Goal: Check status: Check status

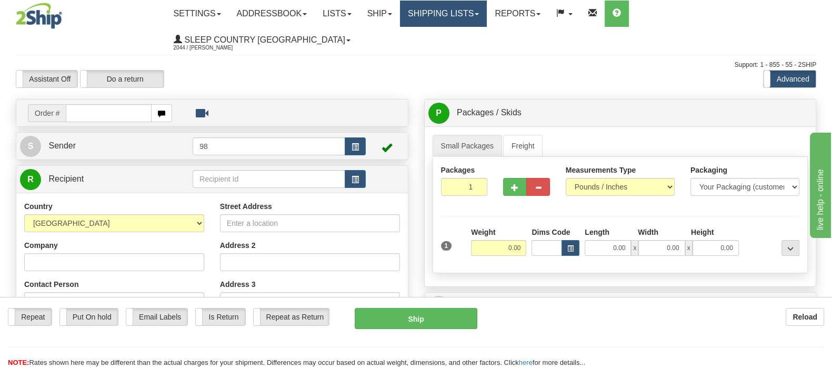
click at [487, 12] on link "Shipping lists" at bounding box center [443, 14] width 87 height 26
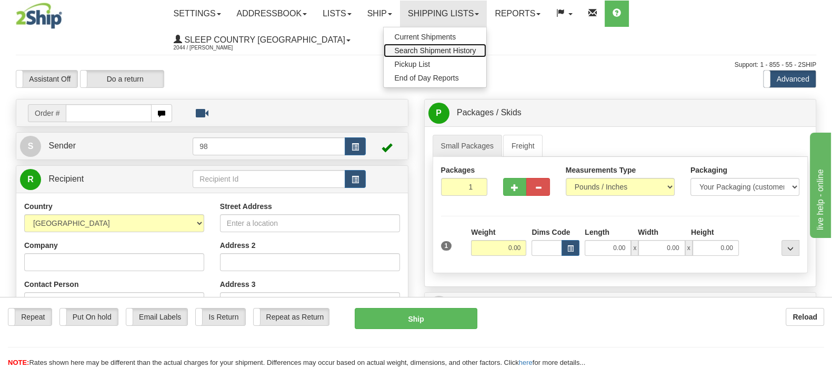
click at [475, 54] on span "Search Shipment History" at bounding box center [435, 50] width 82 height 8
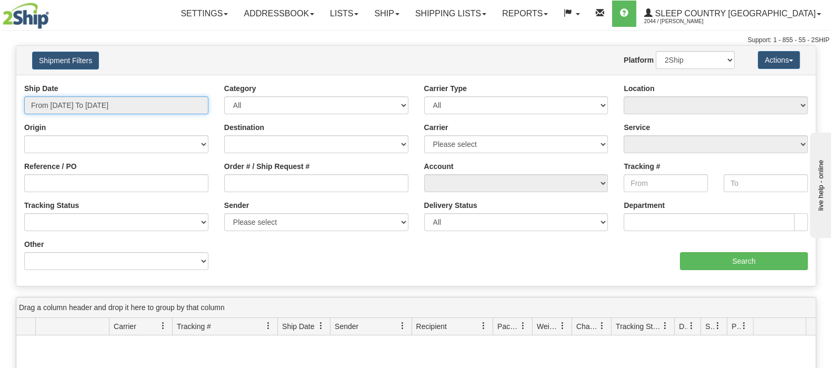
click at [77, 104] on input "From [DATE] To [DATE]" at bounding box center [116, 105] width 184 height 18
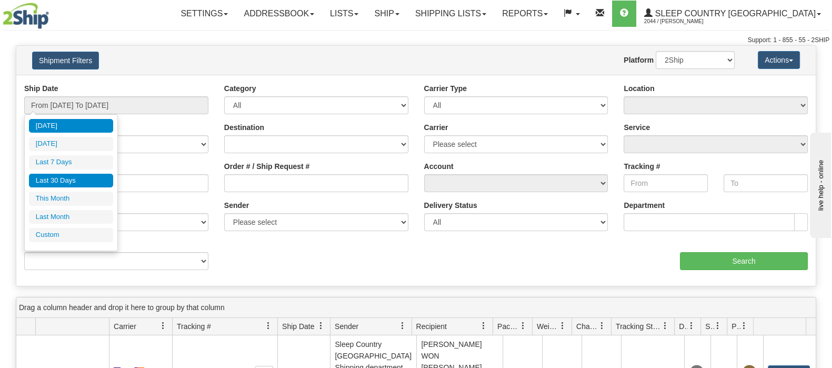
click at [71, 177] on li "Last 30 Days" at bounding box center [71, 181] width 84 height 14
type input "From [DATE] To [DATE]"
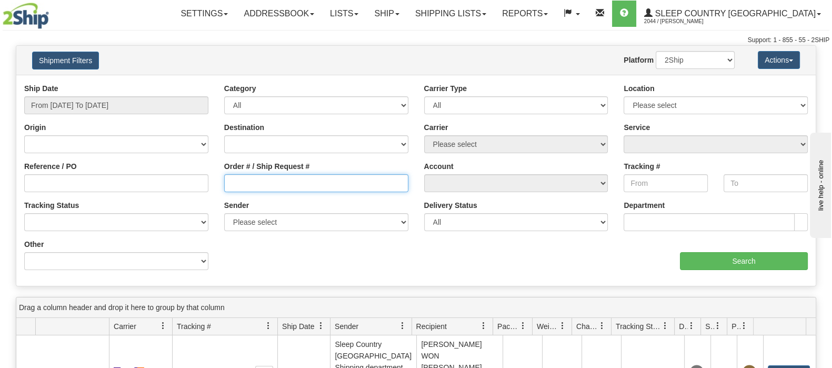
click at [278, 176] on input "Order # / Ship Request #" at bounding box center [316, 183] width 184 height 18
paste input "9008I115955"
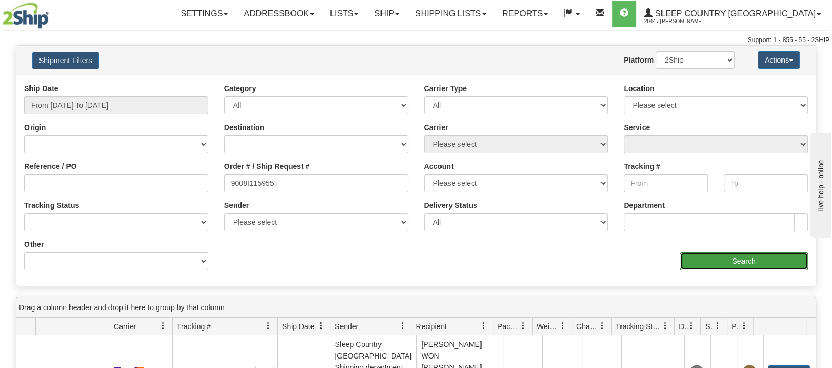
click at [725, 260] on input "Search" at bounding box center [744, 261] width 128 height 18
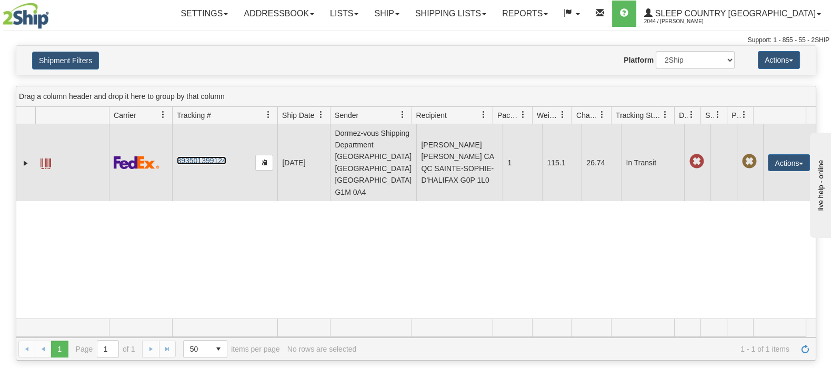
click at [209, 162] on link "393501399124" at bounding box center [201, 160] width 49 height 8
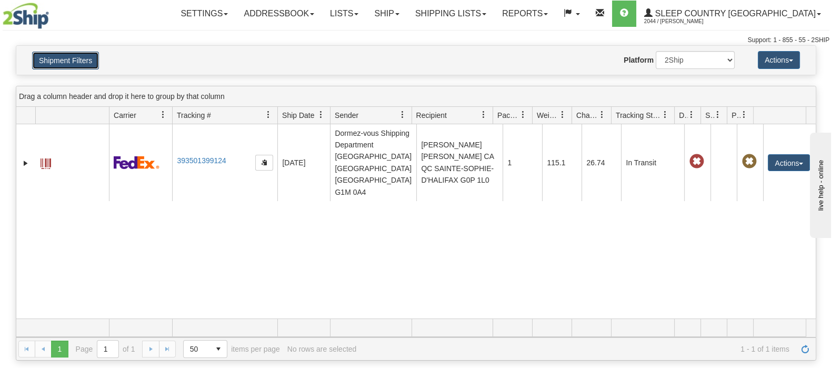
click at [85, 62] on button "Shipment Filters" at bounding box center [65, 61] width 67 height 18
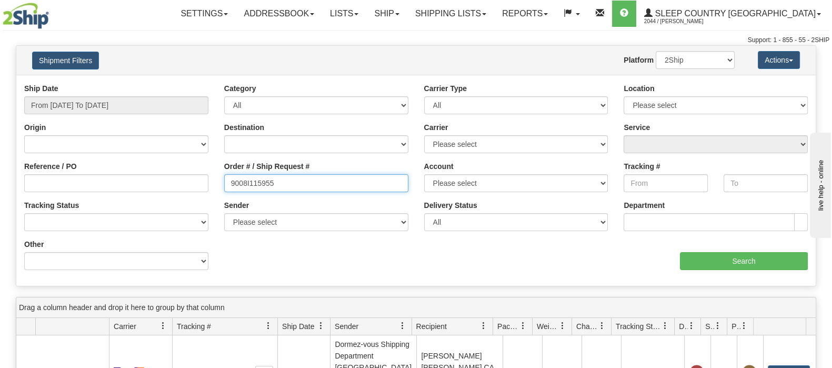
drag, startPoint x: 130, startPoint y: 162, endPoint x: 143, endPoint y: 161, distance: 12.6
click at [130, 83] on div "Reference / PO Order # / Ship Request # 9008I115955 Account Please select [GEOG…" at bounding box center [415, 83] width 799 height 0
paste input "0I117533"
click at [742, 272] on div "Ship Date From [DATE] To [DATE] Category All Inbound Outbound Carrier Type All …" at bounding box center [415, 180] width 799 height 195
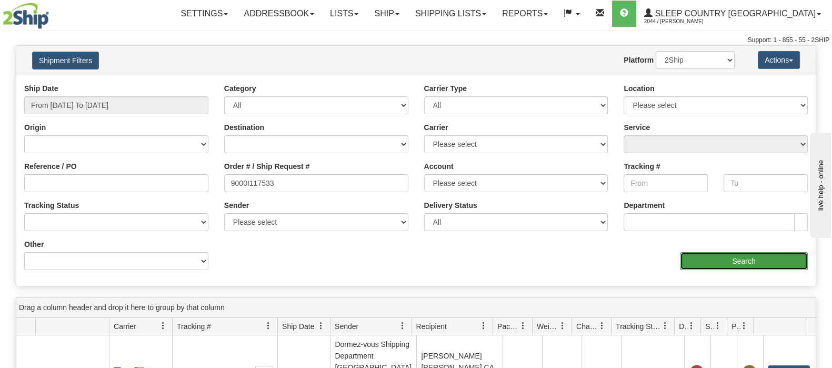
click at [740, 264] on input "Search" at bounding box center [744, 261] width 128 height 18
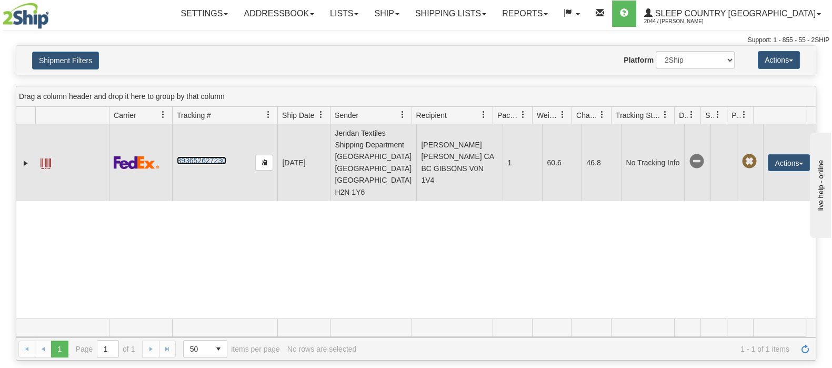
click at [188, 156] on link "393652627230" at bounding box center [201, 160] width 49 height 8
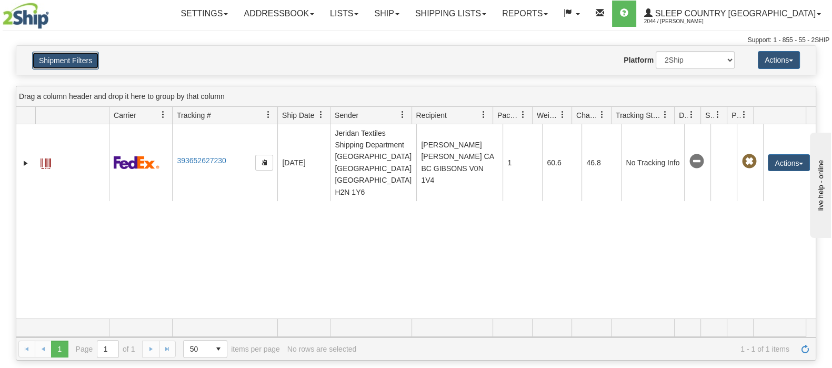
click at [79, 56] on button "Shipment Filters" at bounding box center [65, 61] width 67 height 18
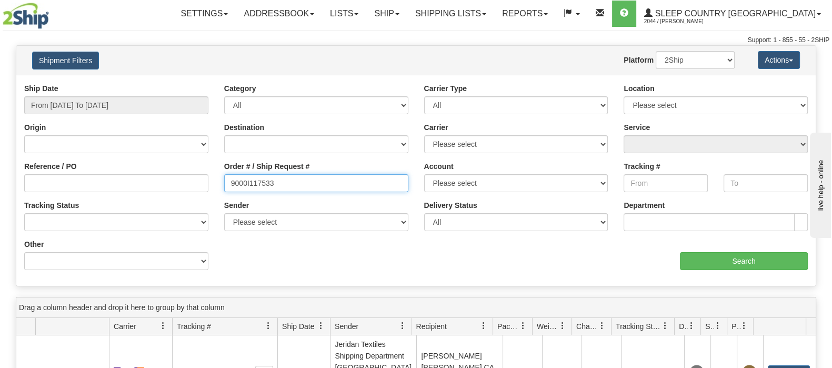
drag, startPoint x: 265, startPoint y: 178, endPoint x: 150, endPoint y: 171, distance: 114.3
click at [150, 83] on div "Reference / PO Order # / Ship Request # 9000I117533 Account Please select [GEOG…" at bounding box center [415, 83] width 799 height 0
paste input "2I098254"
type input "9002I098254"
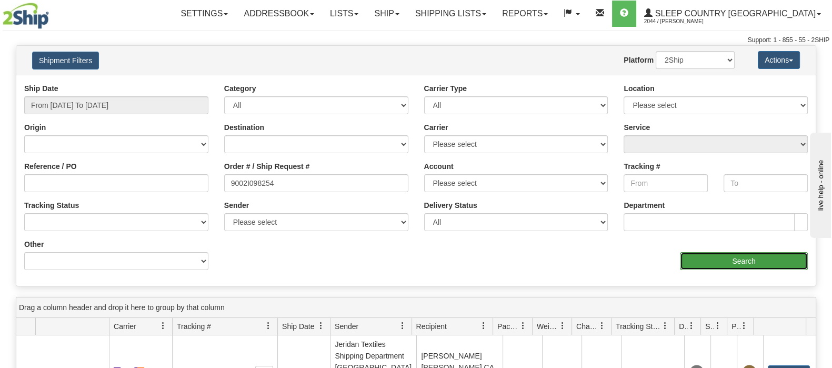
click at [714, 261] on input "Search" at bounding box center [744, 261] width 128 height 18
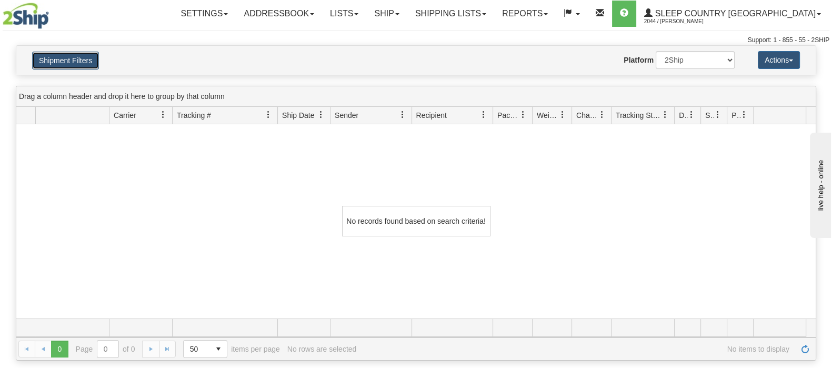
click at [39, 57] on button "Shipment Filters" at bounding box center [65, 61] width 67 height 18
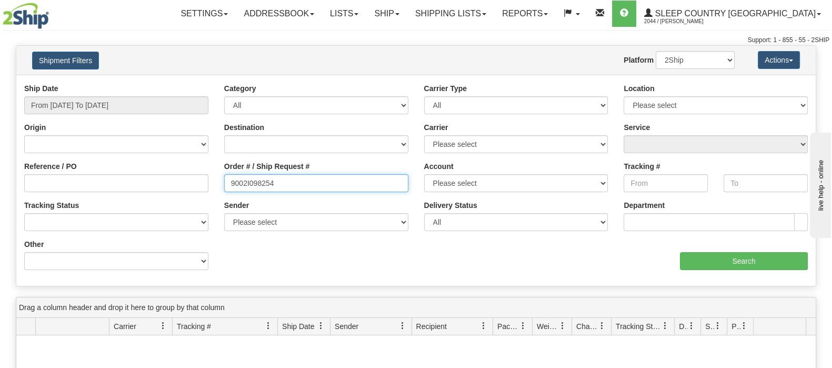
click at [147, 83] on div "Reference / PO Order # / Ship Request # 9002I098254 Account Please select [GEOG…" at bounding box center [415, 83] width 799 height 0
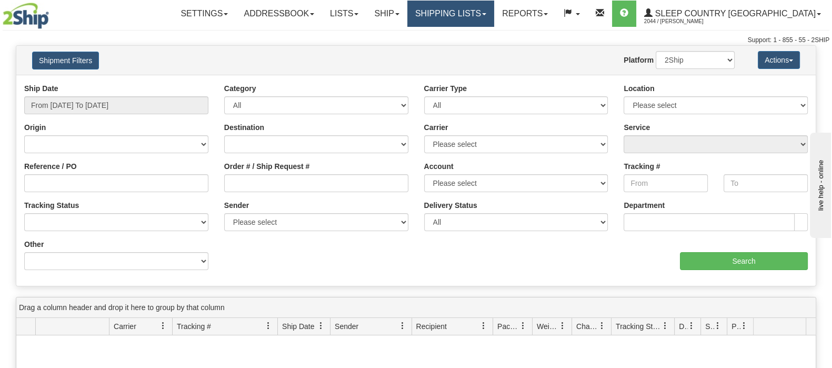
click at [494, 5] on link "Shipping lists" at bounding box center [450, 14] width 87 height 26
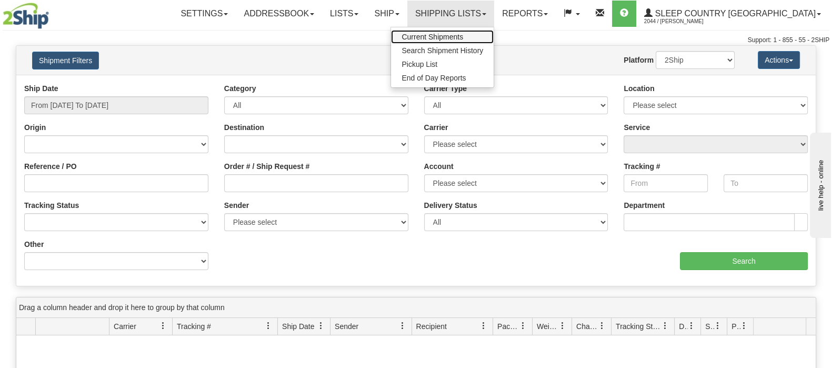
click at [493, 33] on link "Current Shipments" at bounding box center [442, 37] width 103 height 14
